Goal: Task Accomplishment & Management: Manage account settings

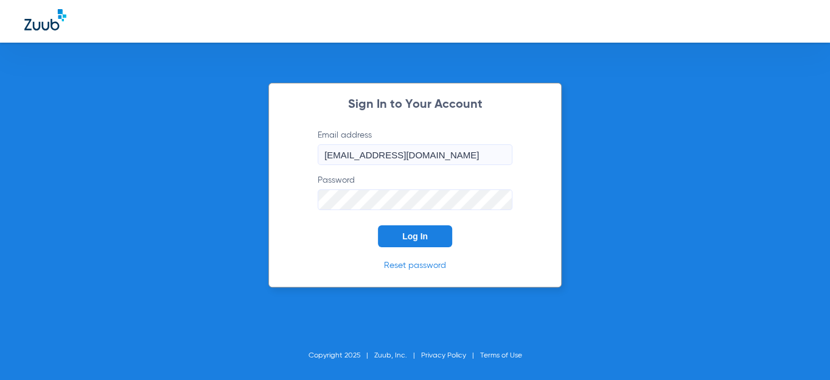
click at [433, 243] on button "Log In" at bounding box center [415, 236] width 74 height 22
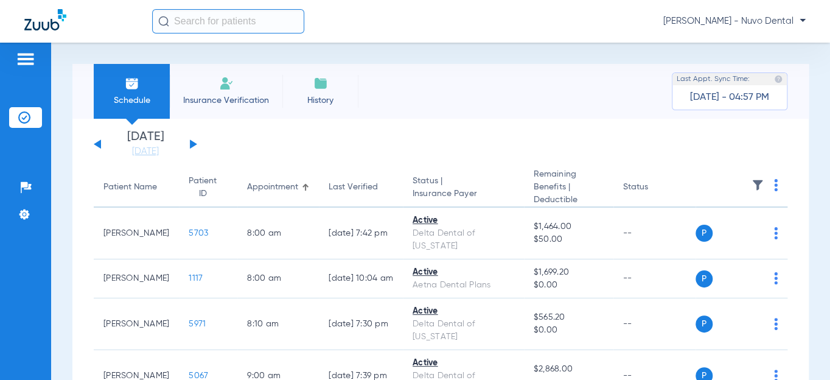
click at [119, 190] on div "Patient Name" at bounding box center [130, 187] width 54 height 13
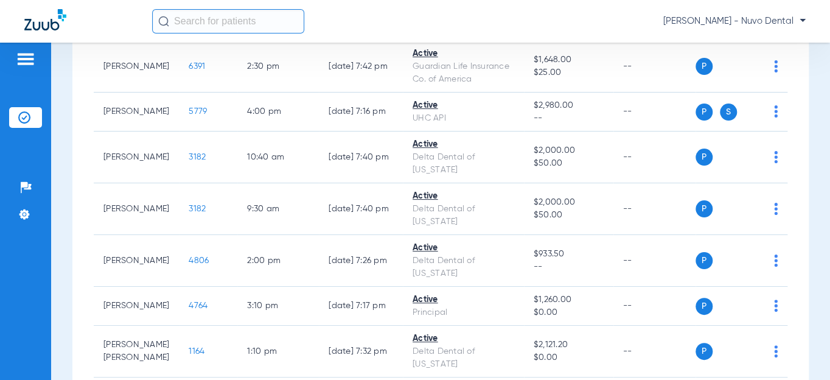
scroll to position [55, 0]
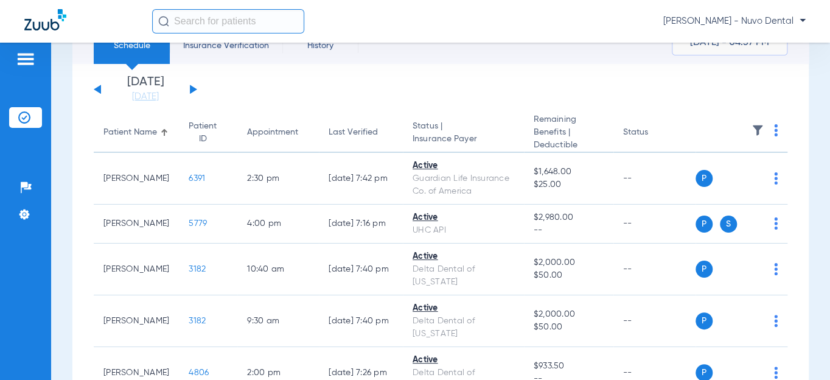
click at [238, 21] on input "text" at bounding box center [228, 21] width 152 height 24
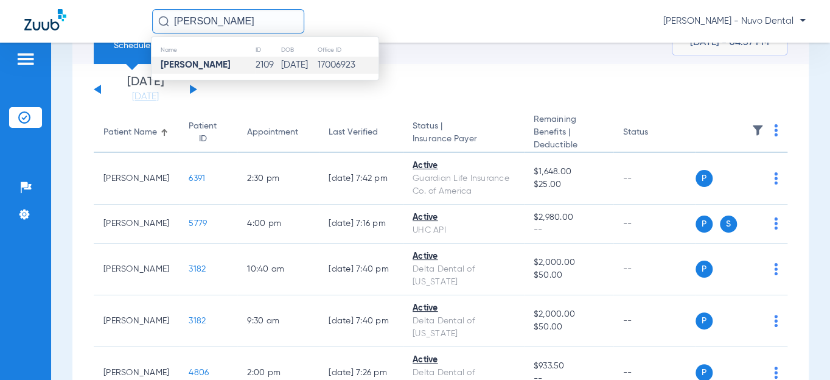
type input "[PERSON_NAME]"
click at [280, 67] on td "[DATE]" at bounding box center [298, 65] width 36 height 17
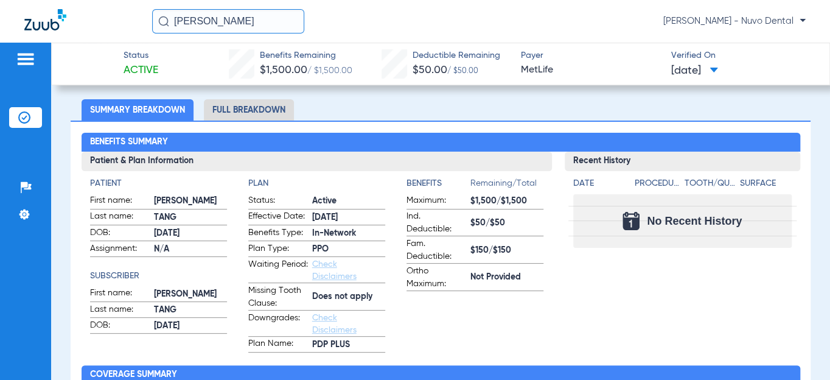
scroll to position [55, 0]
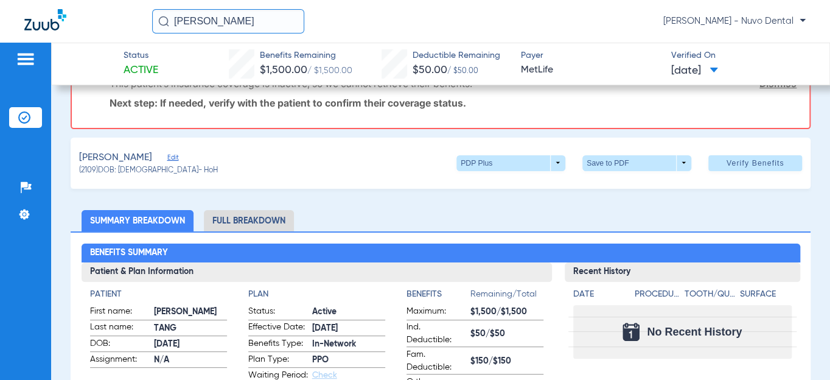
click at [167, 155] on span "Edit" at bounding box center [172, 159] width 11 height 12
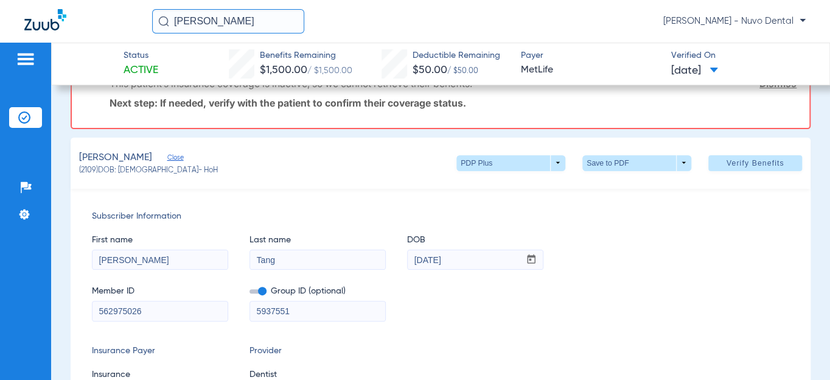
click at [140, 307] on input "562975026" at bounding box center [159, 310] width 135 height 19
